Goal: Check status: Check status

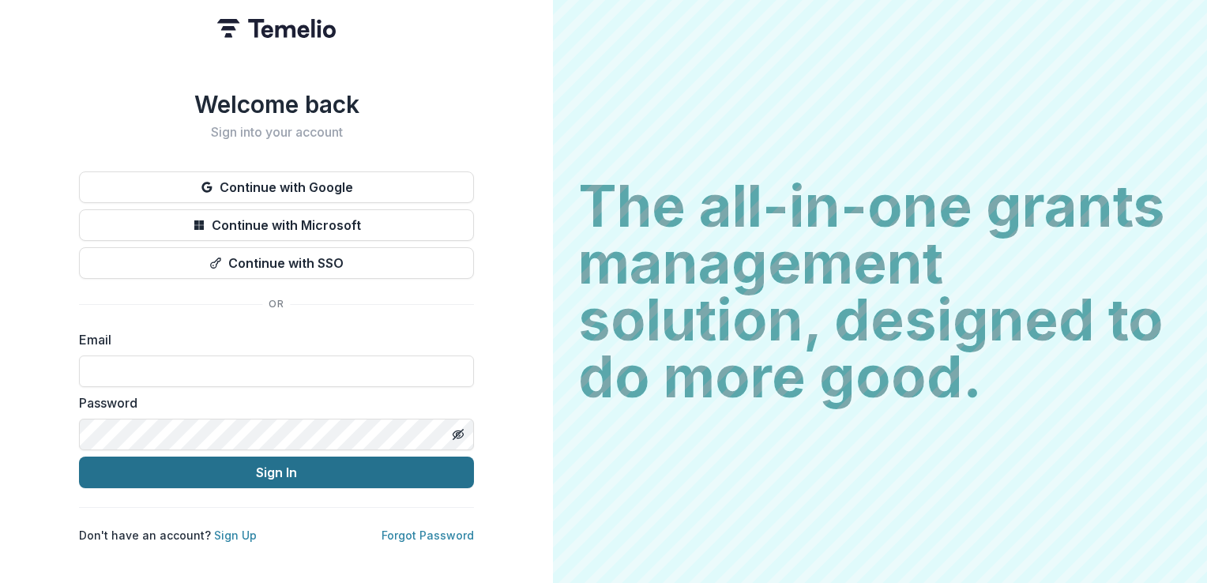
type input "**********"
click at [286, 475] on button "Sign In" at bounding box center [276, 472] width 395 height 32
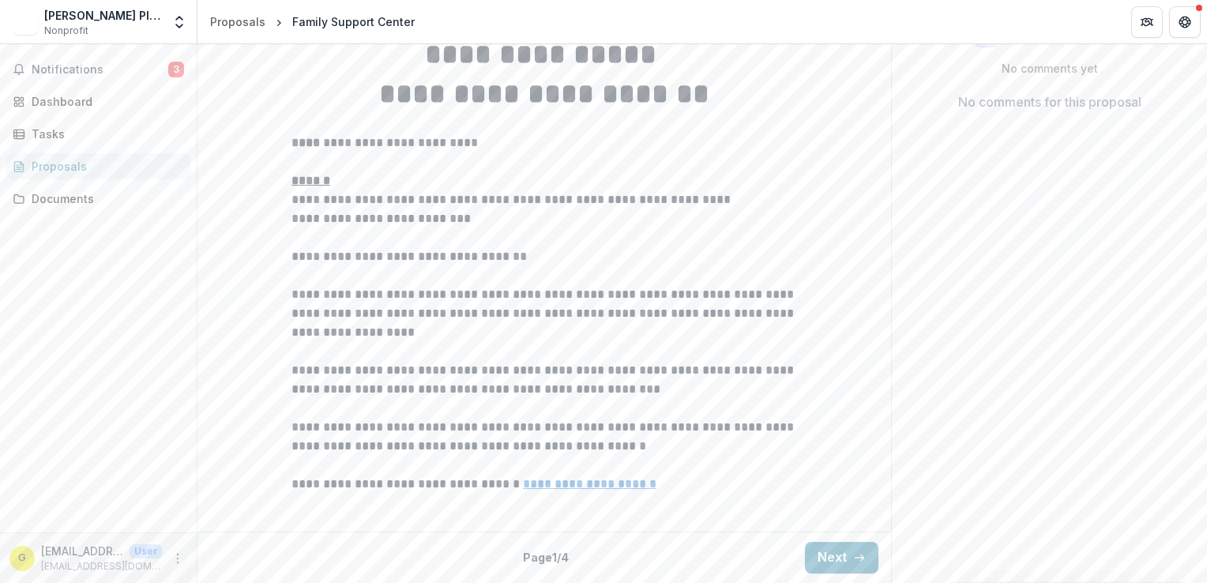
scroll to position [437, 0]
click at [839, 554] on button "Next" at bounding box center [841, 558] width 73 height 32
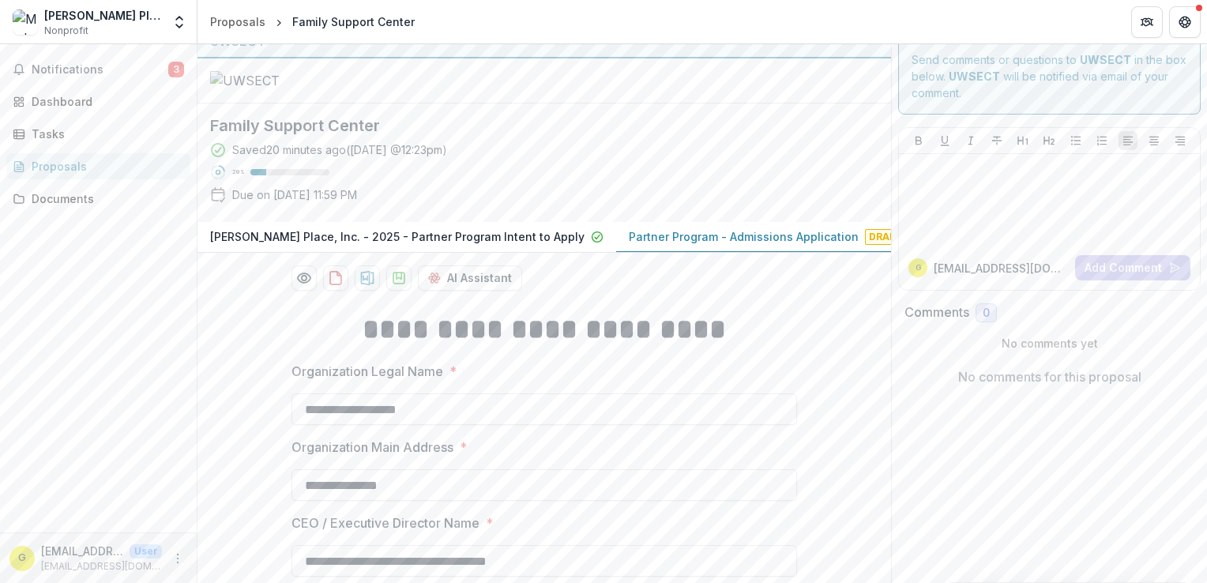
scroll to position [0, 0]
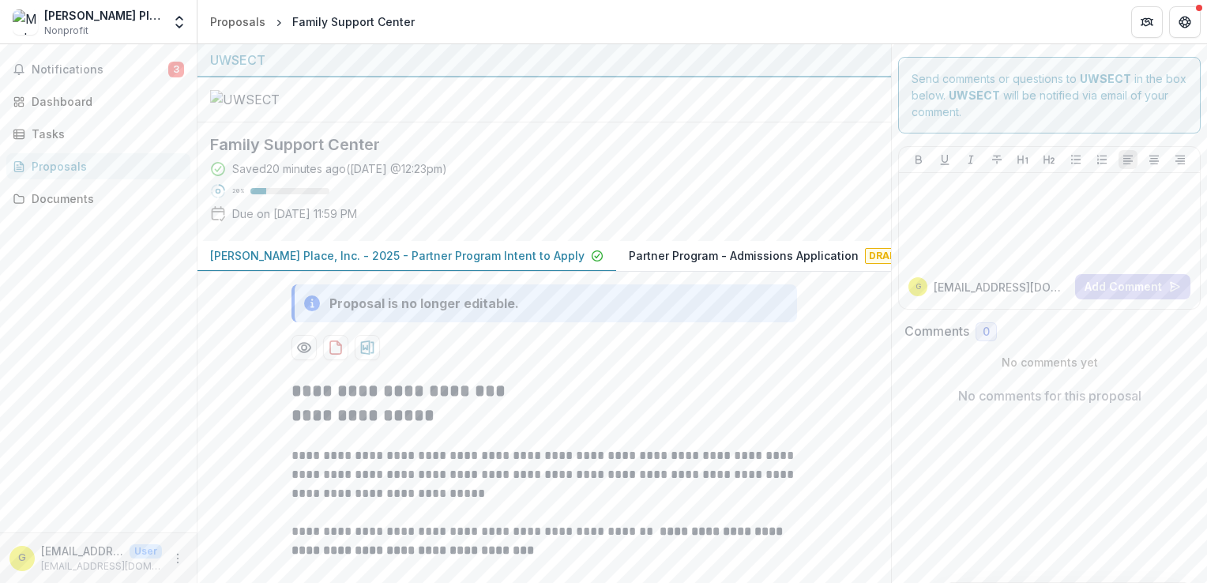
click at [477, 264] on p "[PERSON_NAME] Place, Inc. - 2025 - Partner Program Intent to Apply" at bounding box center [397, 255] width 374 height 17
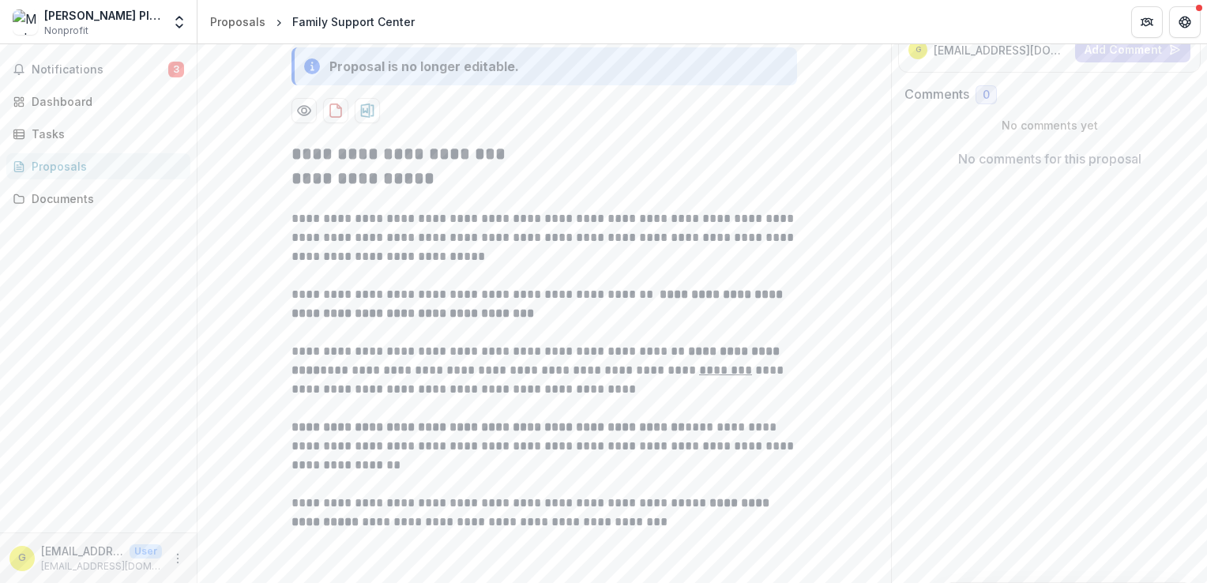
scroll to position [437, 0]
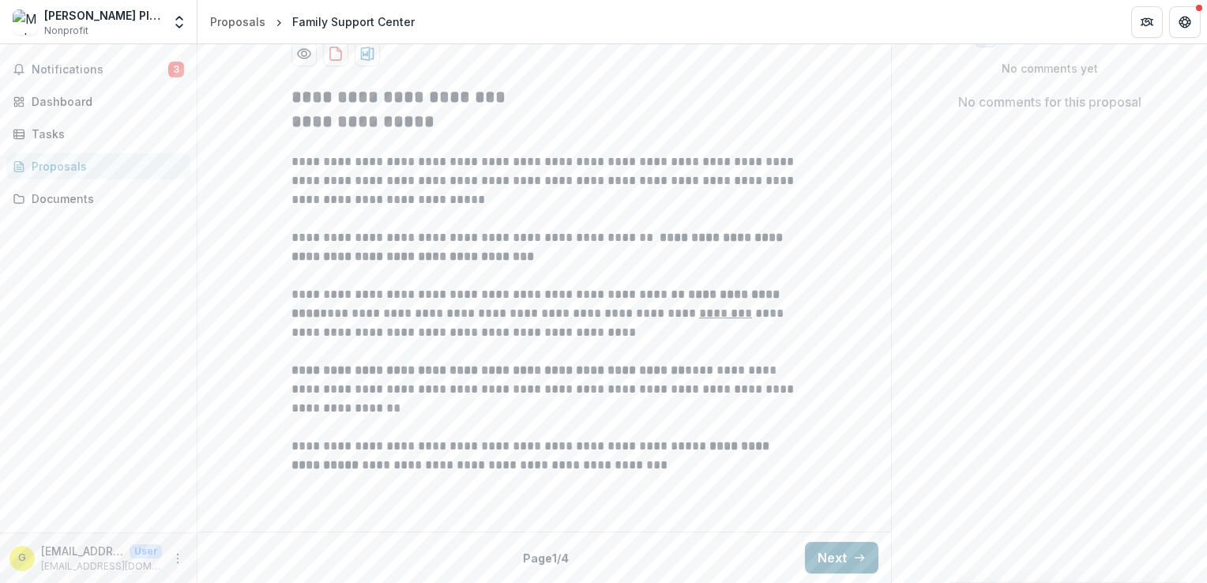
click at [830, 553] on button "Next" at bounding box center [841, 558] width 73 height 32
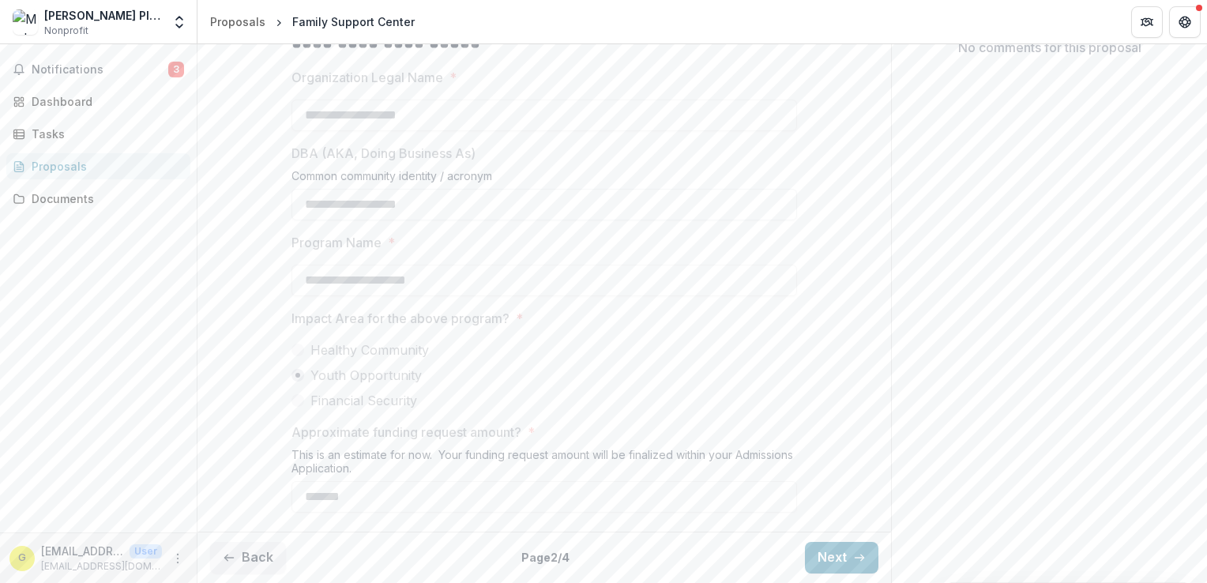
scroll to position [491, 0]
click at [853, 560] on icon "button" at bounding box center [859, 557] width 13 height 13
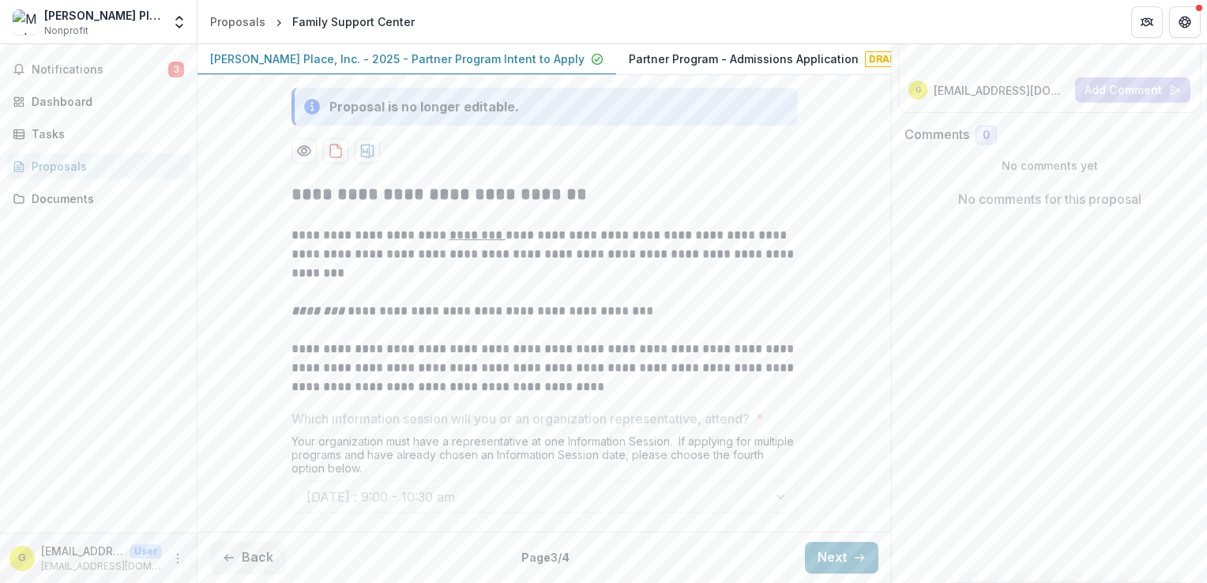
drag, startPoint x: 836, startPoint y: 564, endPoint x: 830, endPoint y: 532, distance: 32.1
click at [836, 561] on button "Next" at bounding box center [841, 558] width 73 height 32
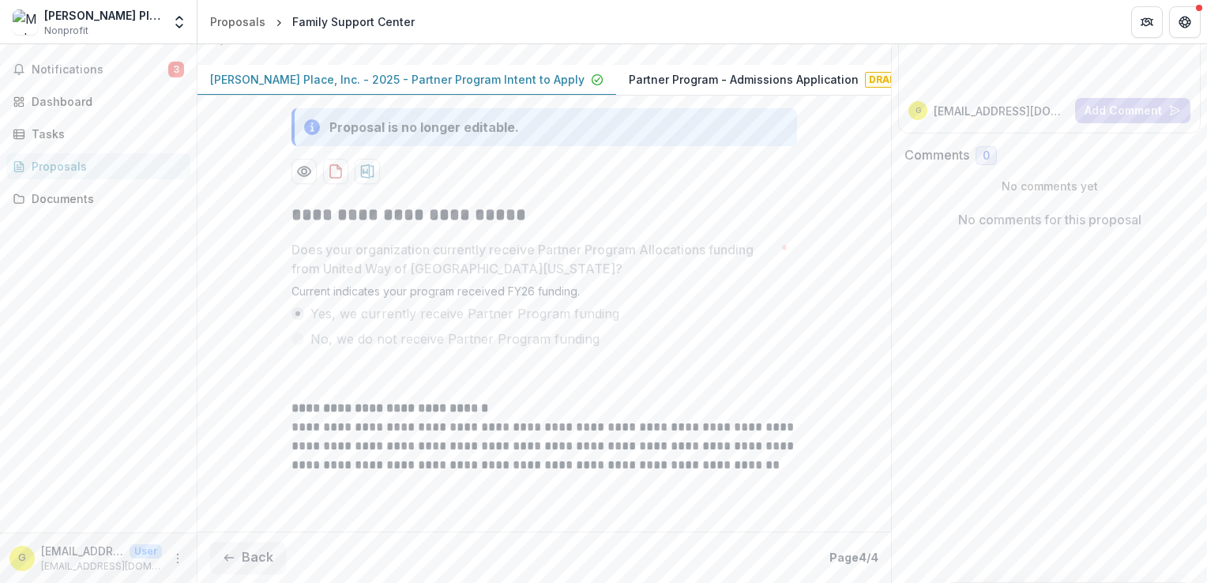
scroll to position [319, 0]
click at [237, 18] on div "Proposals" at bounding box center [237, 21] width 55 height 17
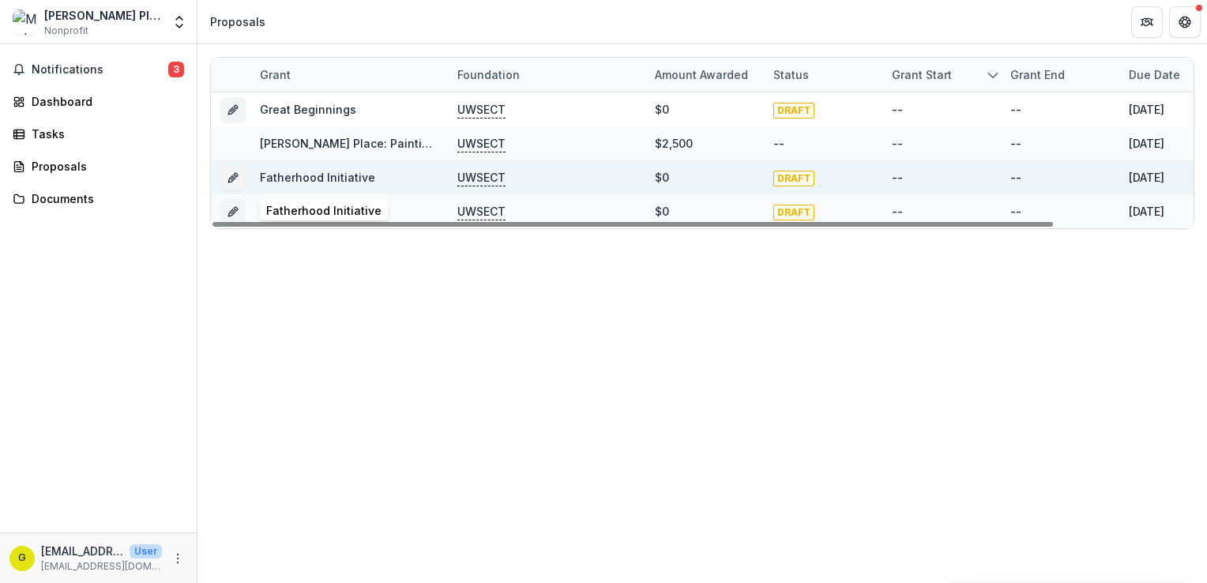
click at [316, 178] on link "Fatherhood Initiative" at bounding box center [317, 177] width 115 height 13
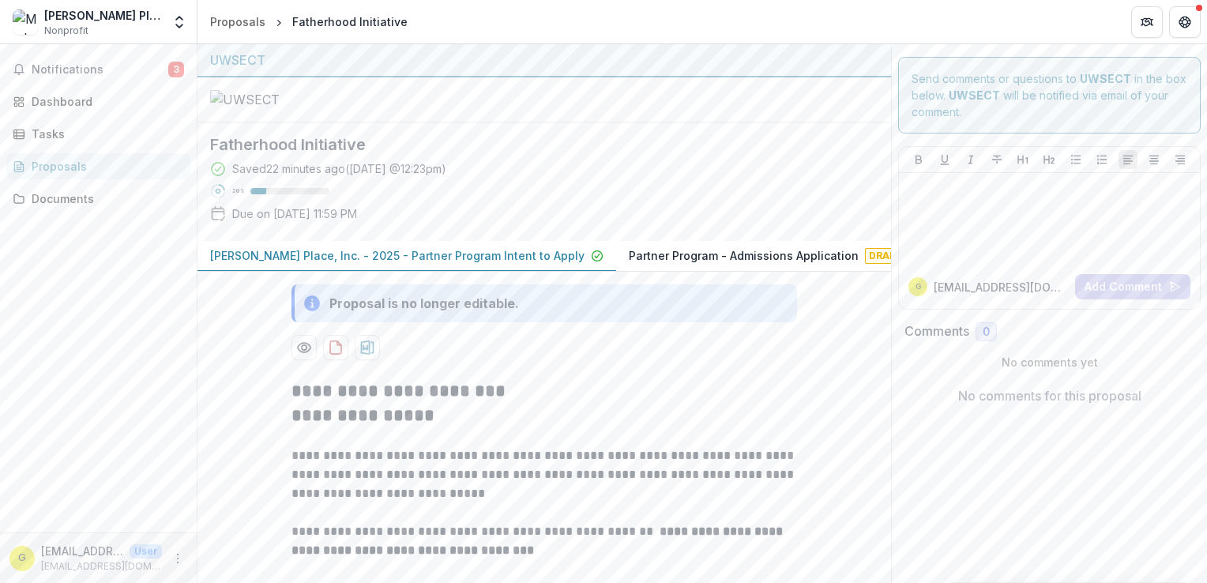
click at [449, 77] on div "**********" at bounding box center [543, 460] width 693 height 832
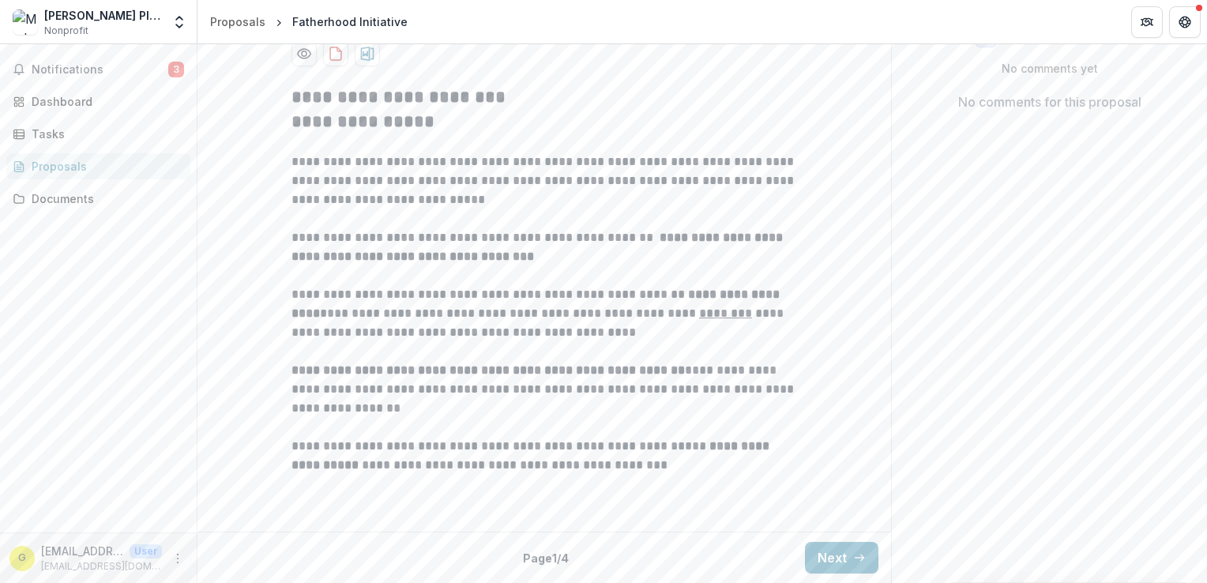
scroll to position [437, 0]
click at [853, 549] on button "Next" at bounding box center [841, 558] width 73 height 32
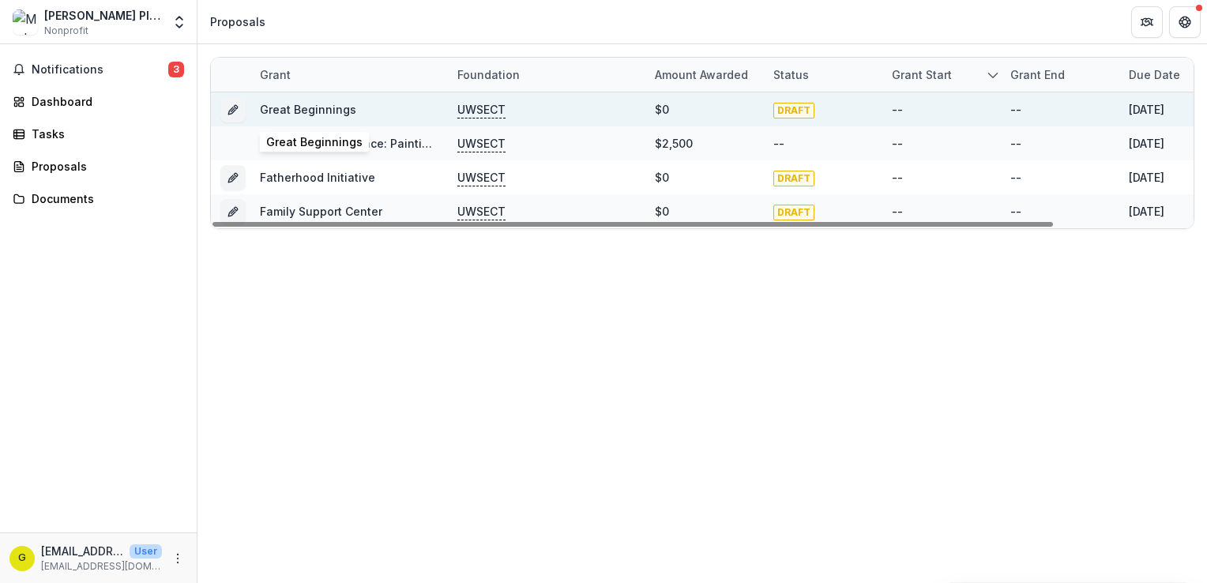
click at [278, 112] on link "Great Beginnings" at bounding box center [308, 109] width 96 height 13
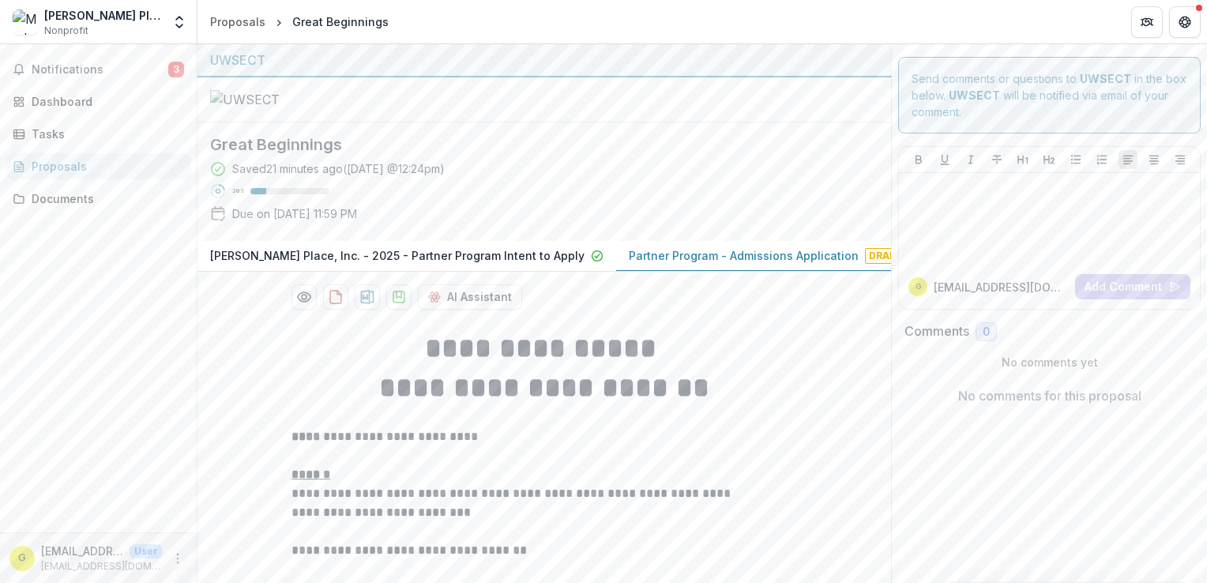
click at [443, 264] on p "[PERSON_NAME] Place, Inc. - 2025 - Partner Program Intent to Apply" at bounding box center [397, 255] width 374 height 17
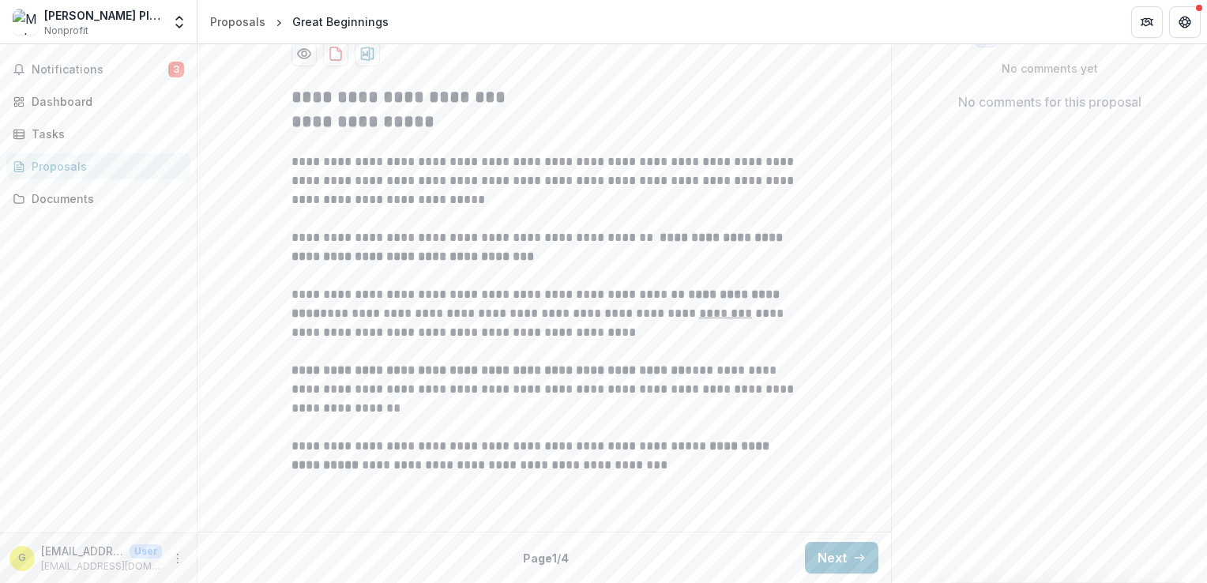
scroll to position [437, 0]
click at [847, 558] on button "Next" at bounding box center [841, 558] width 73 height 32
